Goal: Navigation & Orientation: Find specific page/section

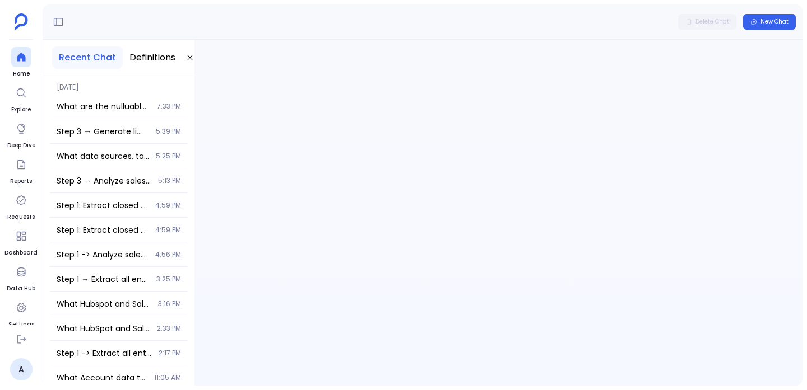
click at [514, 61] on span "Conversation introuvable" at bounding box center [498, 59] width 608 height 13
click at [189, 55] on icon at bounding box center [189, 57] width 9 height 9
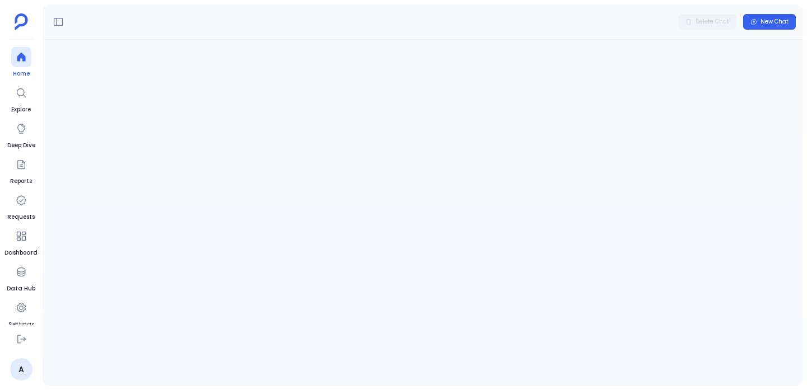
click at [14, 55] on div at bounding box center [21, 57] width 20 height 20
click at [22, 97] on icon at bounding box center [21, 92] width 11 height 11
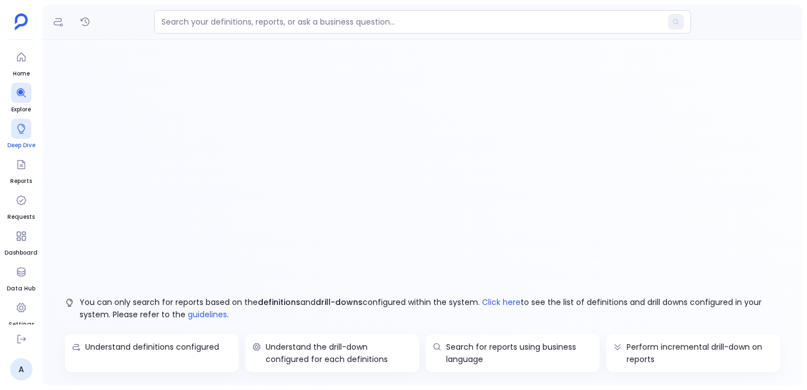
click at [26, 128] on icon at bounding box center [21, 128] width 11 height 11
